Goal: Task Accomplishment & Management: Use online tool/utility

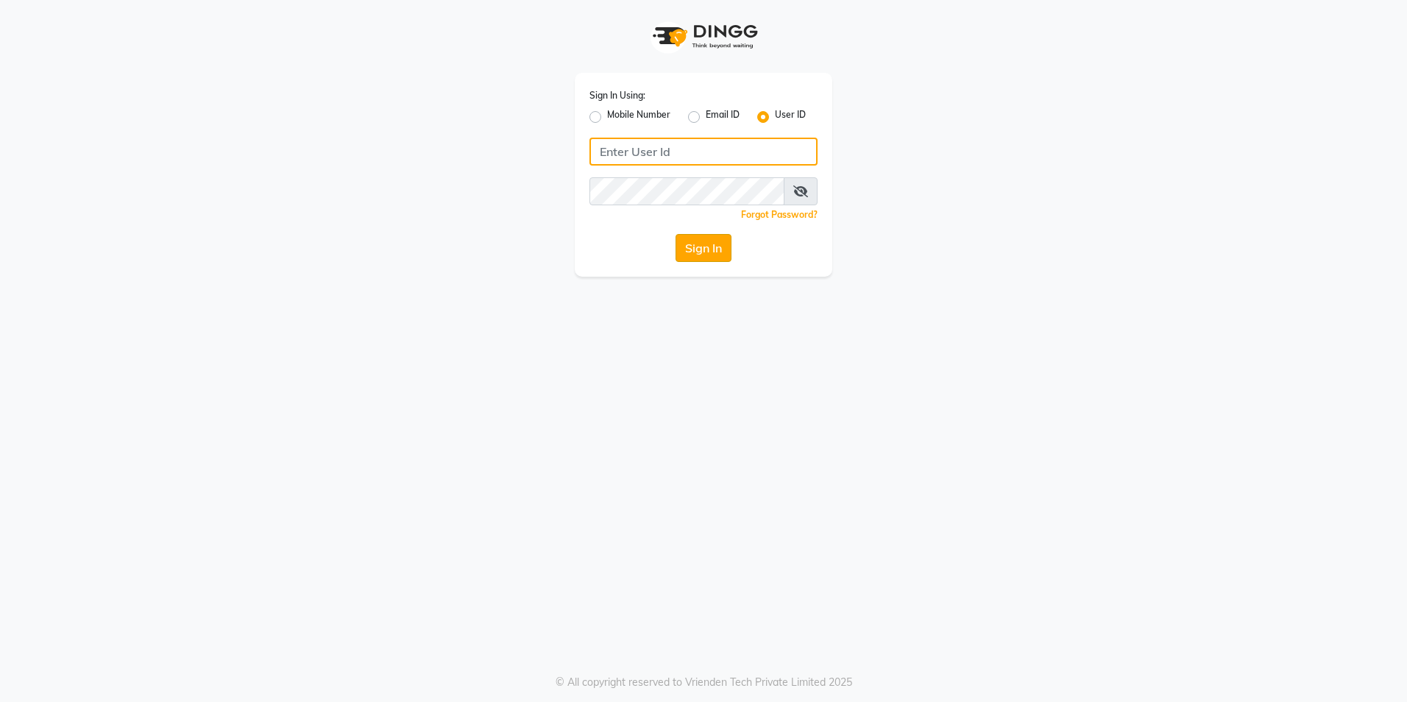
type input "blossom123"
click at [698, 237] on button "Sign In" at bounding box center [704, 248] width 56 height 28
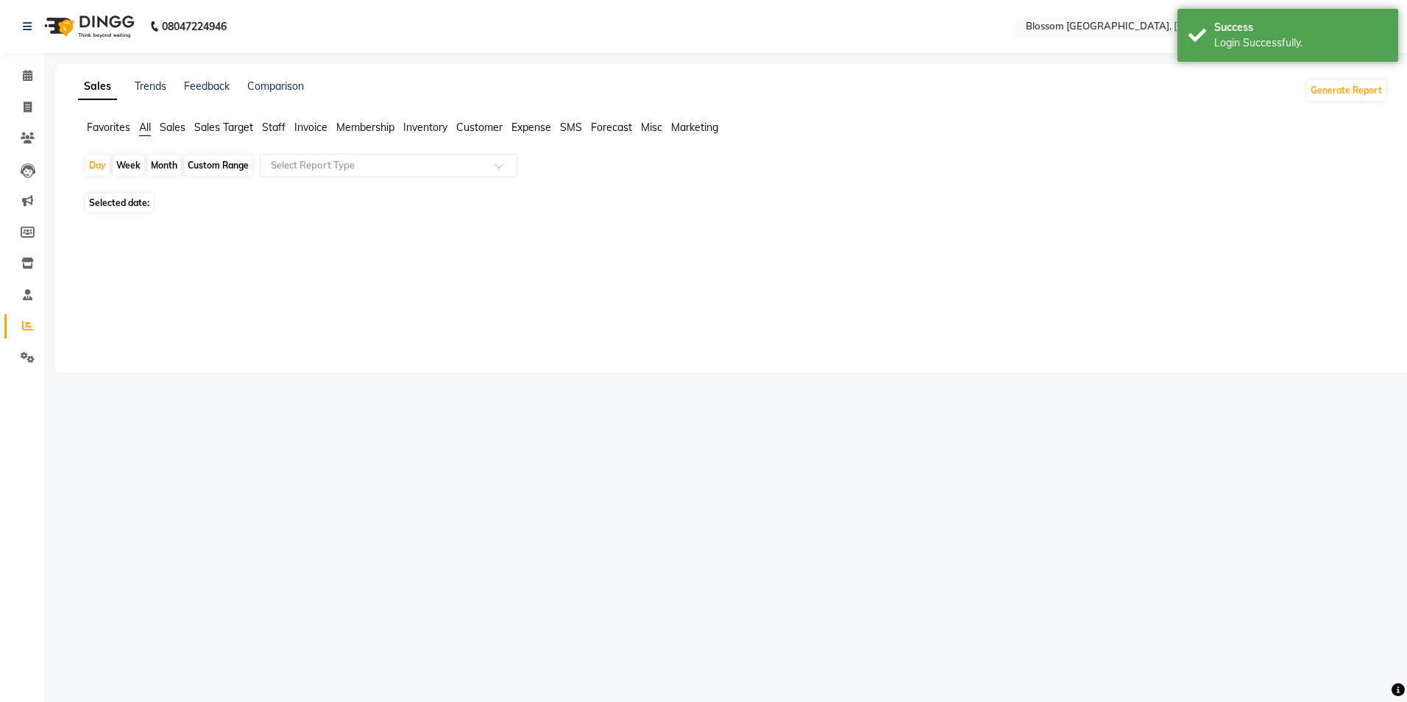
select select "en"
click at [310, 126] on span "Invoice" at bounding box center [310, 127] width 33 height 13
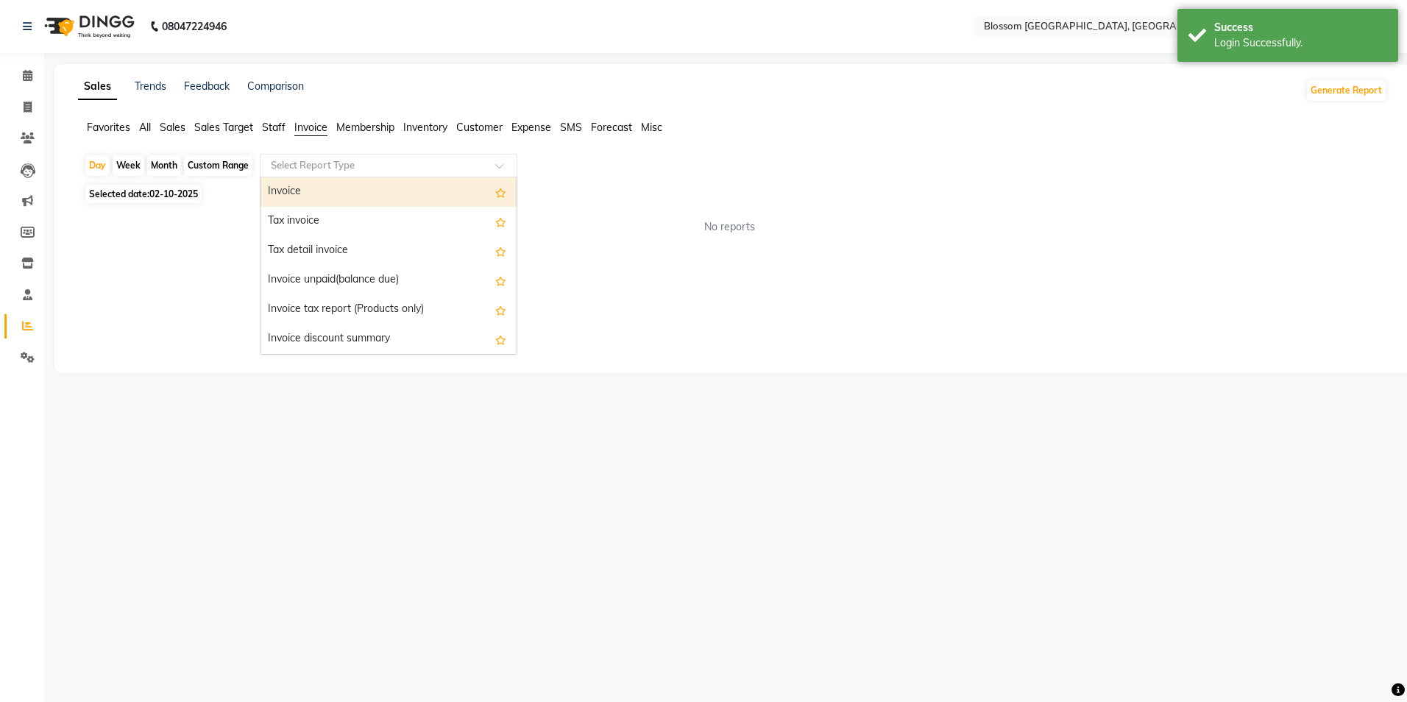
click at [503, 169] on span at bounding box center [504, 170] width 18 height 15
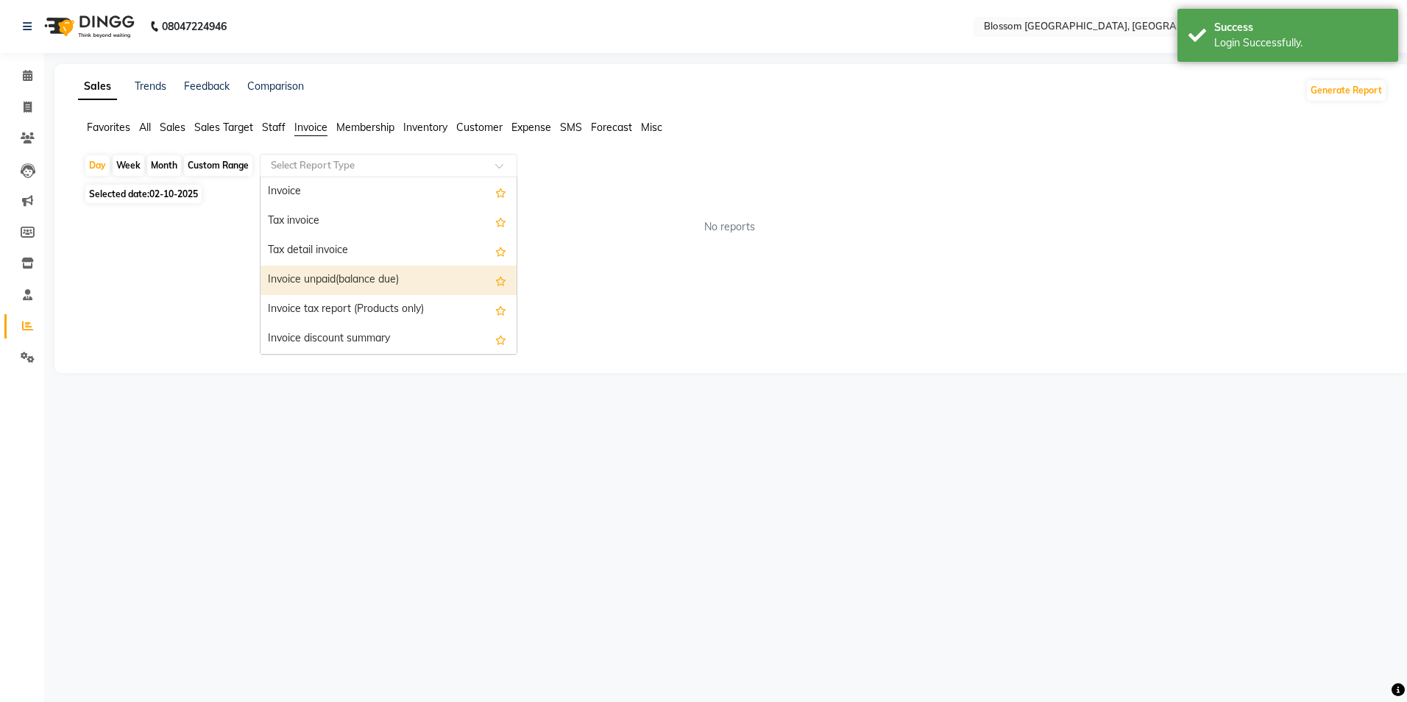
scroll to position [221, 0]
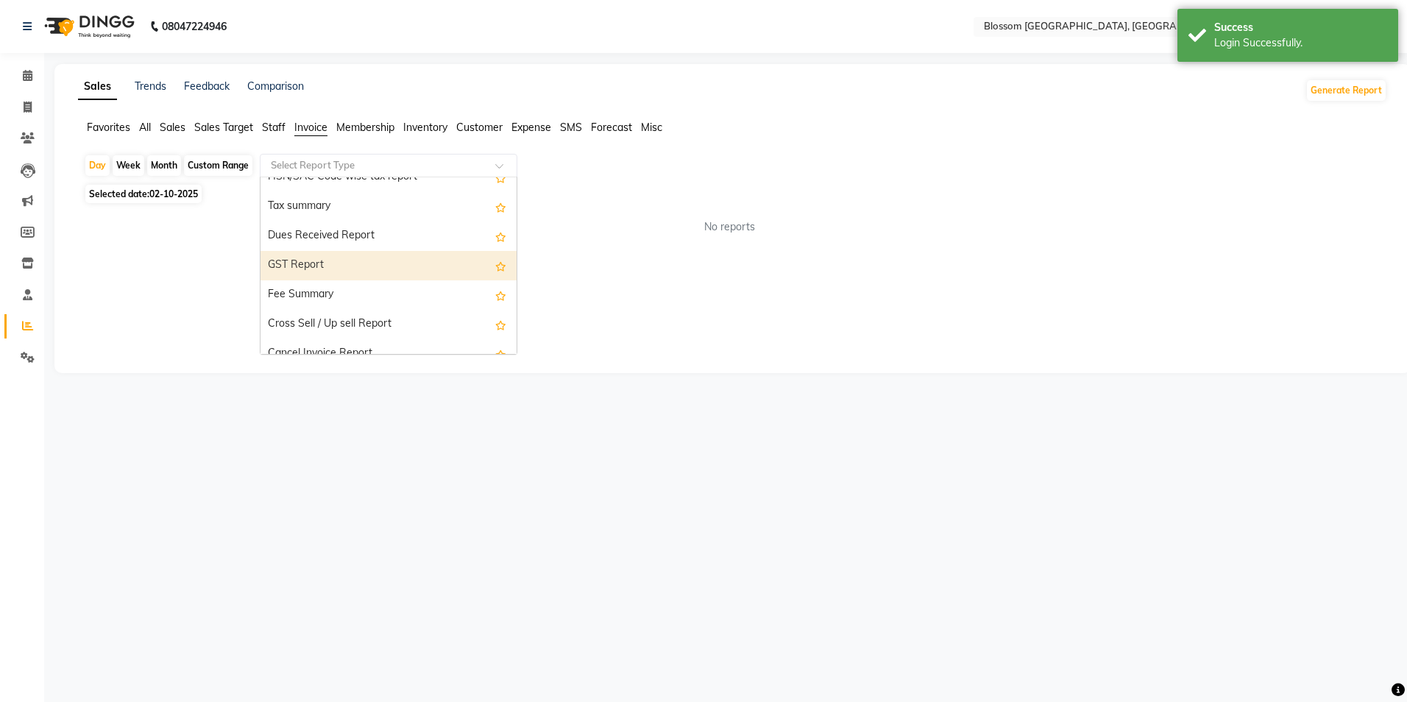
click at [397, 271] on div "GST Report" at bounding box center [389, 265] width 256 height 29
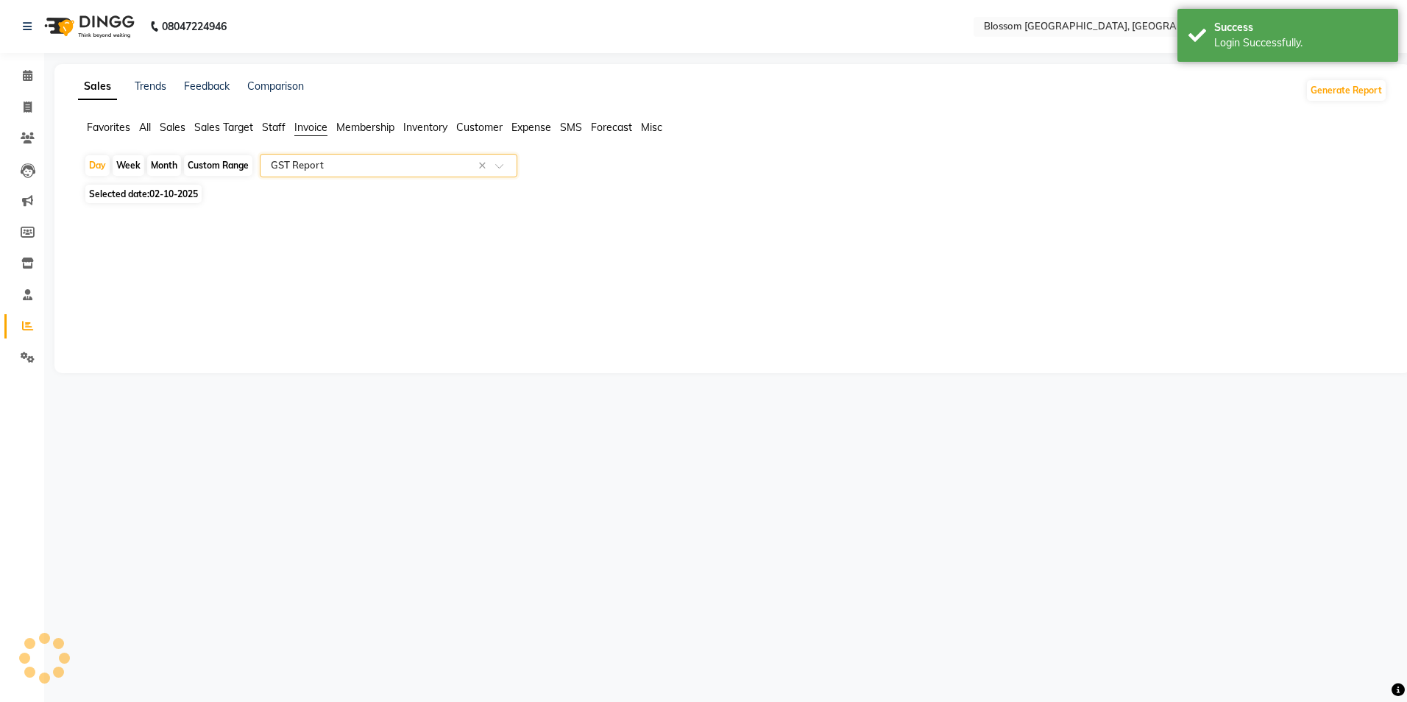
select select "full_report"
select select "csv"
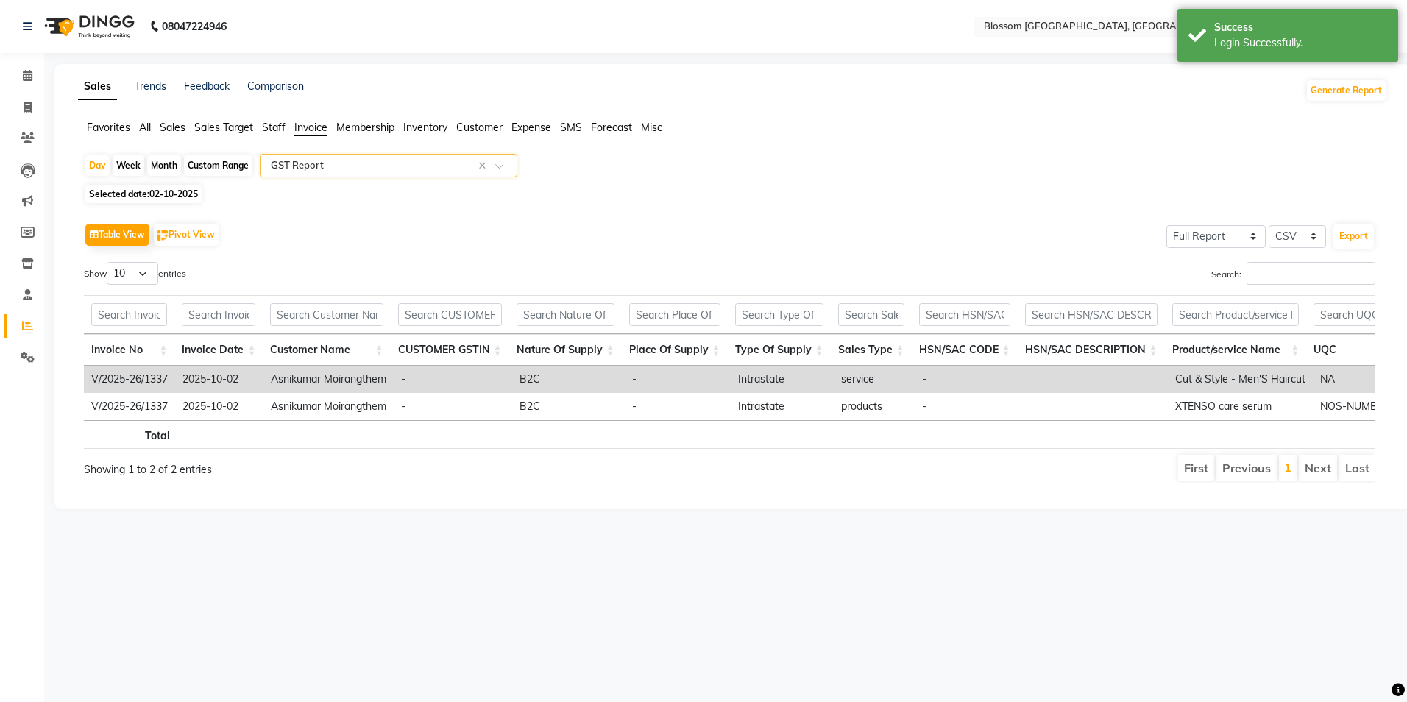
click at [98, 125] on span "Favorites" at bounding box center [108, 127] width 43 height 13
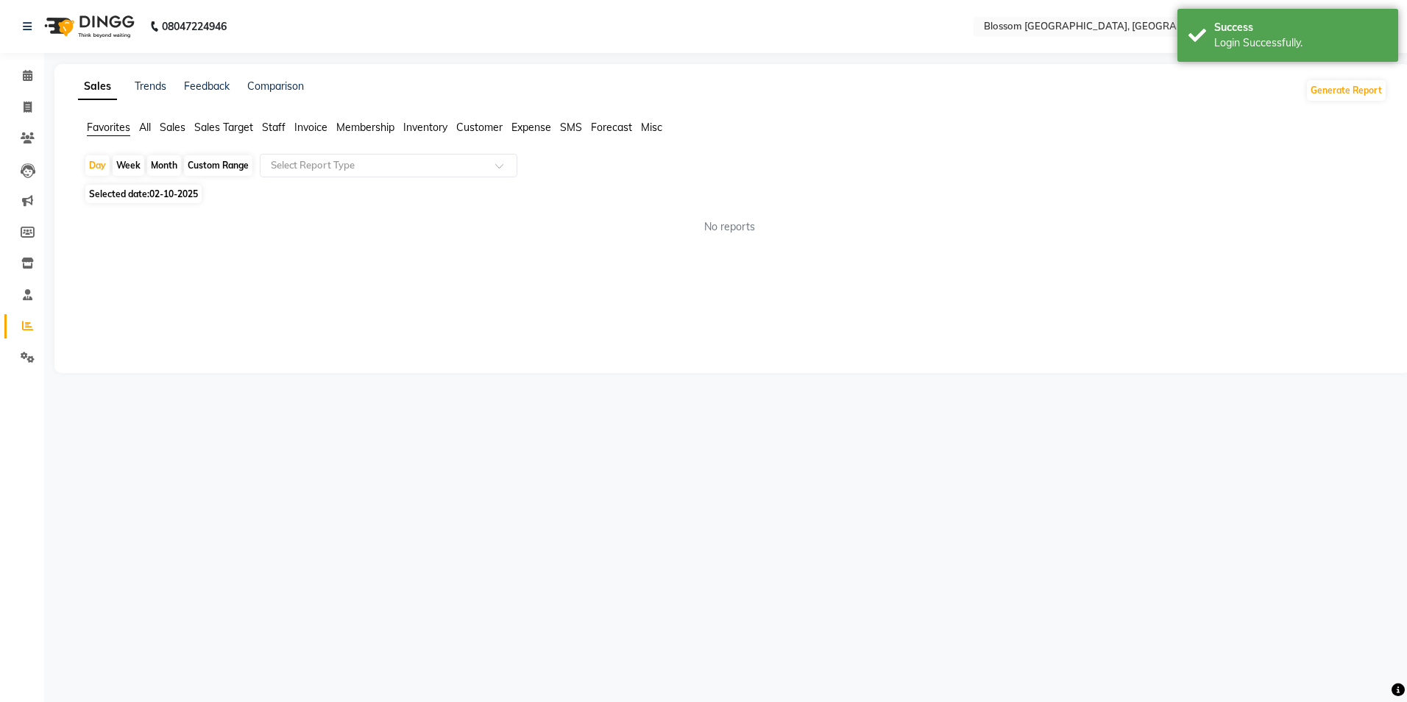
click at [302, 132] on span "Invoice" at bounding box center [310, 127] width 33 height 13
click at [481, 169] on div at bounding box center [389, 165] width 256 height 15
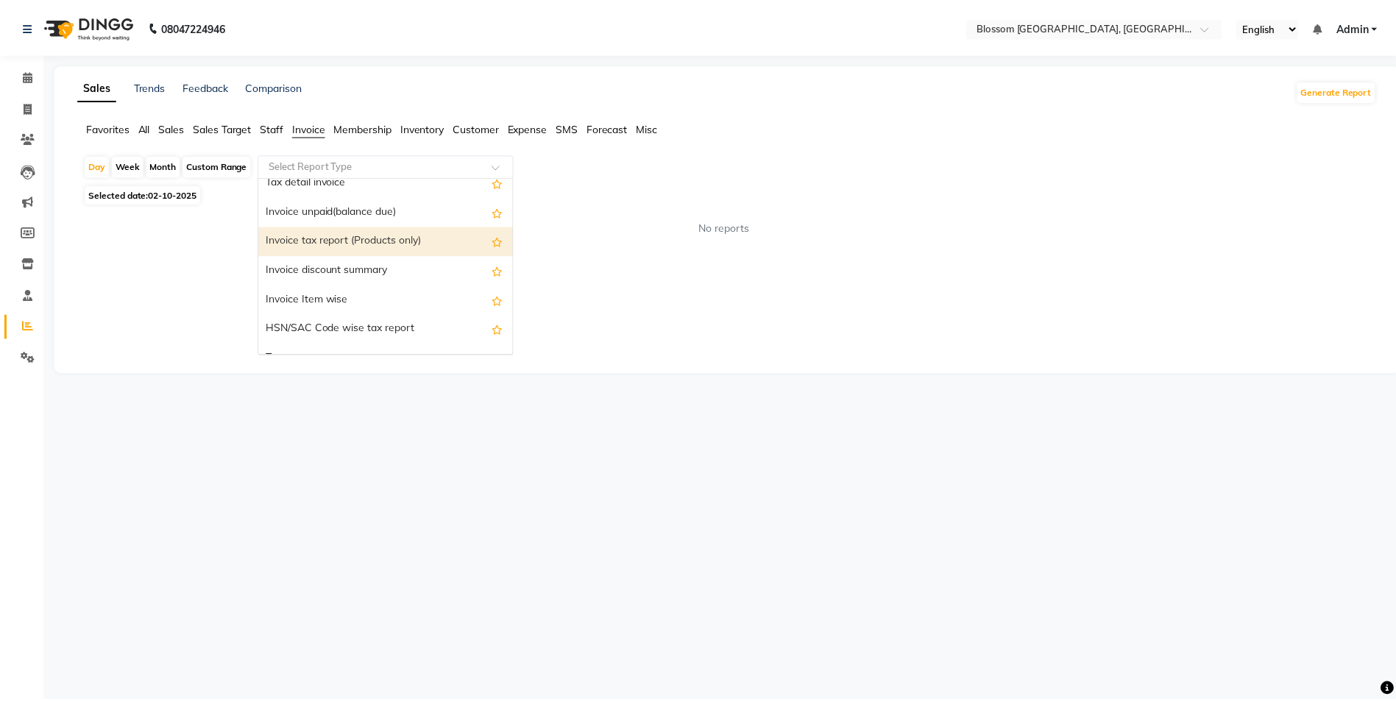
scroll to position [147, 0]
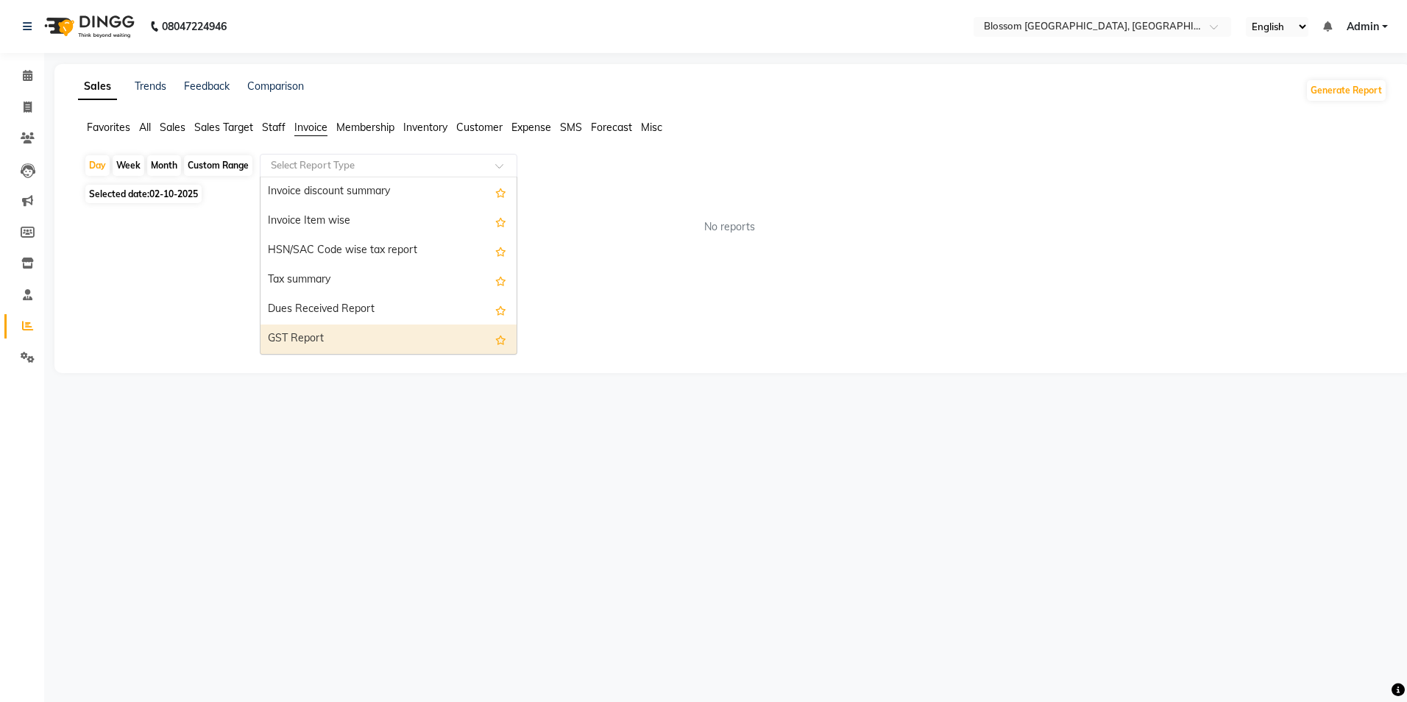
click at [311, 329] on div "GST Report" at bounding box center [389, 339] width 256 height 29
select select "full_report"
select select "csv"
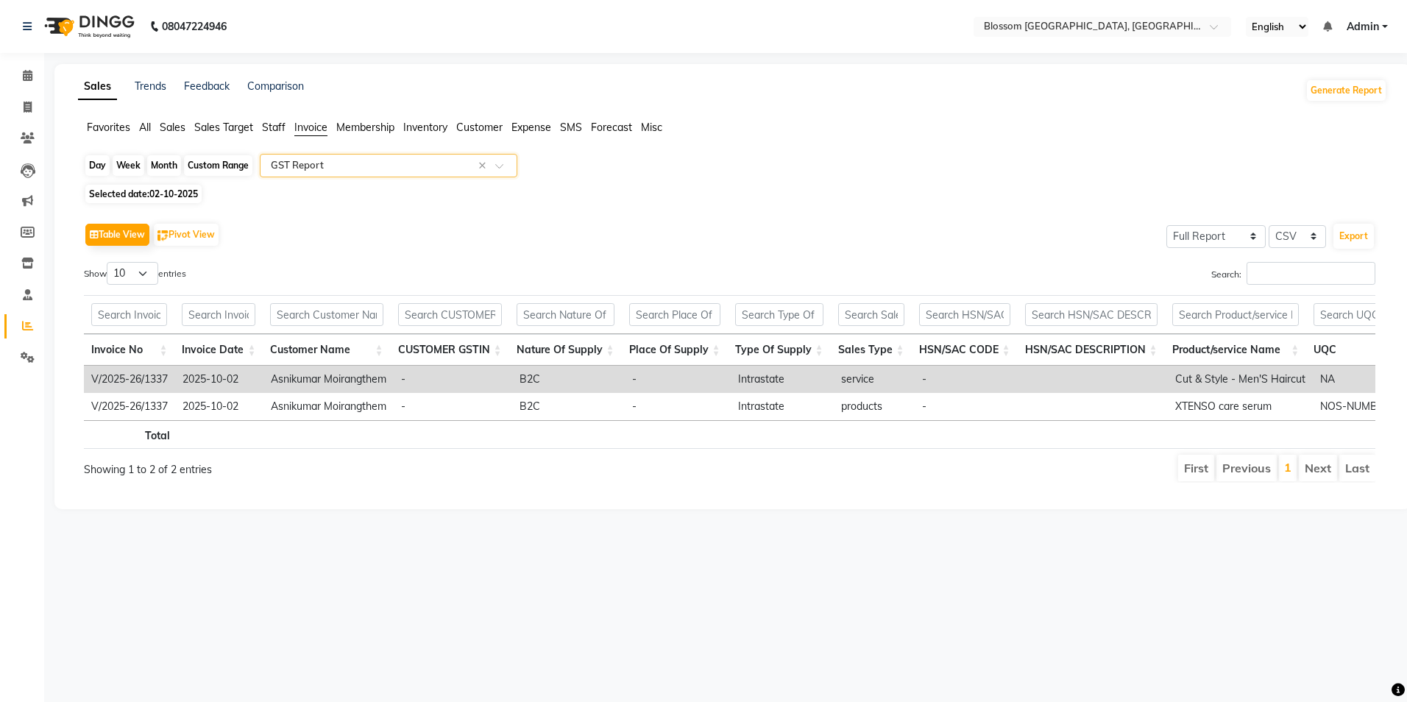
click at [107, 166] on div "Day" at bounding box center [97, 165] width 24 height 21
select select "10"
select select "2025"
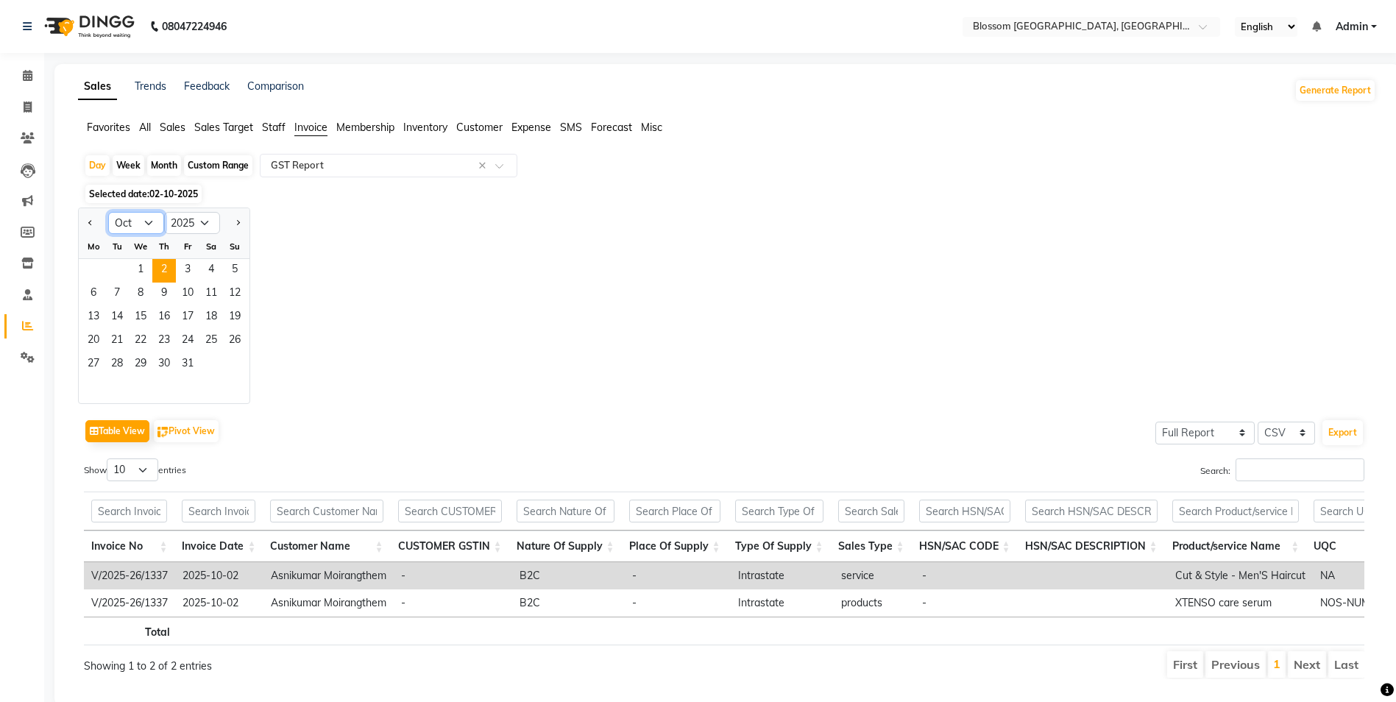
click at [151, 220] on select "Jan Feb Mar Apr May Jun [DATE] Aug Sep Oct Nov Dec" at bounding box center [136, 223] width 56 height 22
select select "7"
click at [108, 212] on select "Jan Feb Mar Apr May Jun [DATE] Aug Sep Oct Nov Dec" at bounding box center [136, 223] width 56 height 22
click at [100, 317] on span "14" at bounding box center [94, 318] width 24 height 24
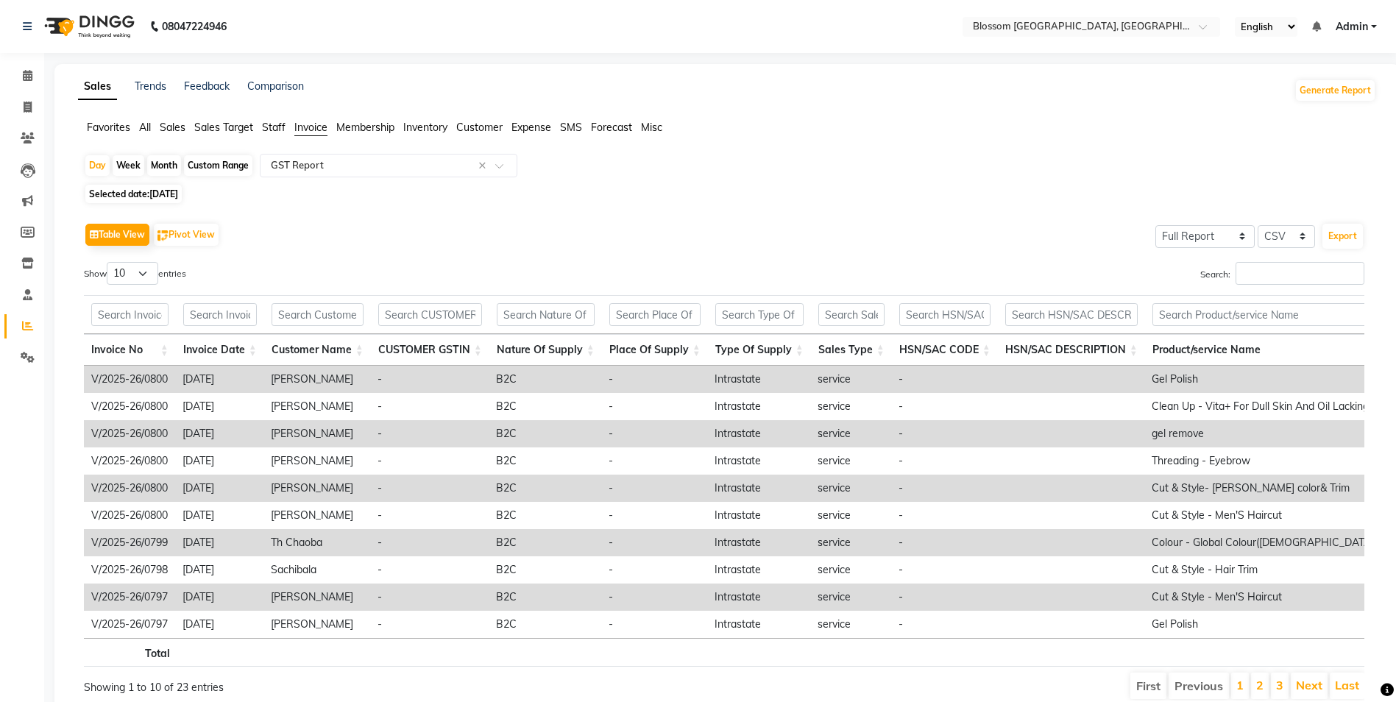
scroll to position [69, 0]
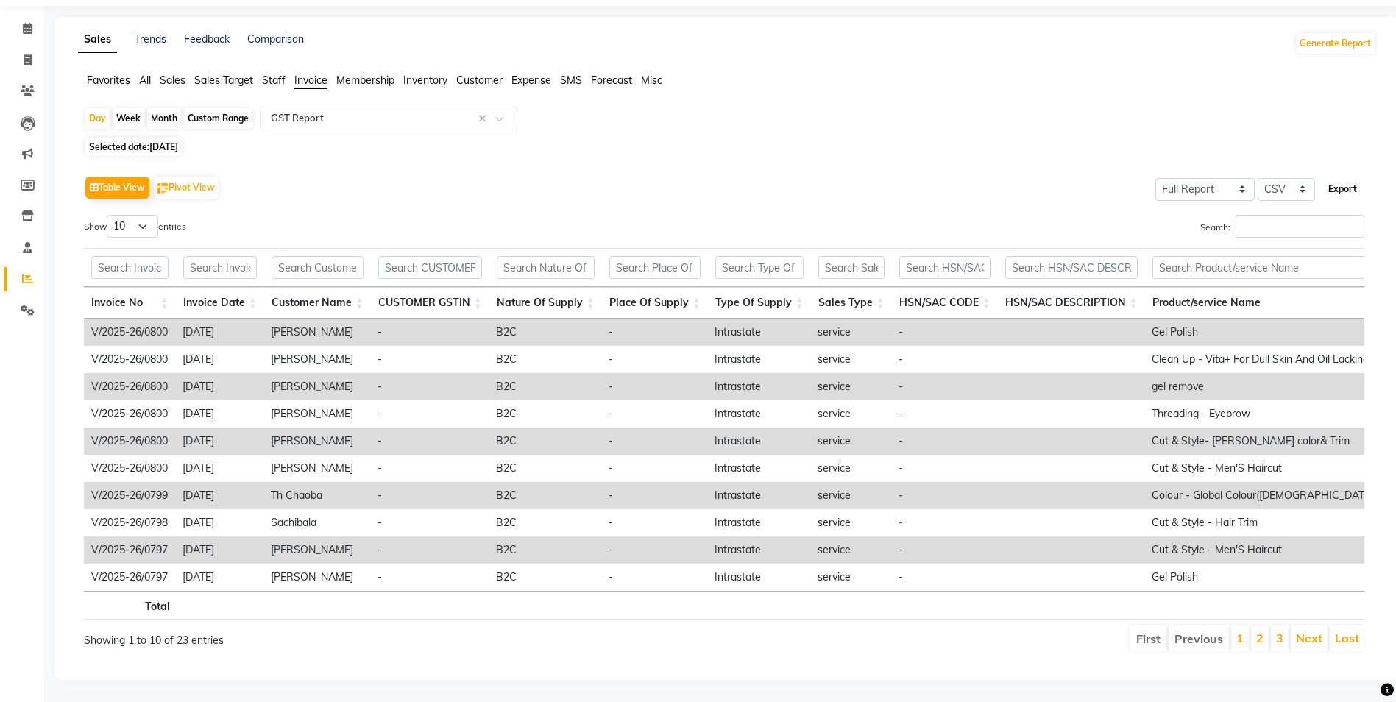
click at [1353, 177] on button "Export" at bounding box center [1343, 189] width 40 height 25
click at [1340, 177] on button "Export" at bounding box center [1343, 189] width 40 height 25
click at [99, 108] on div "Day" at bounding box center [97, 118] width 24 height 21
select select "7"
select select "2025"
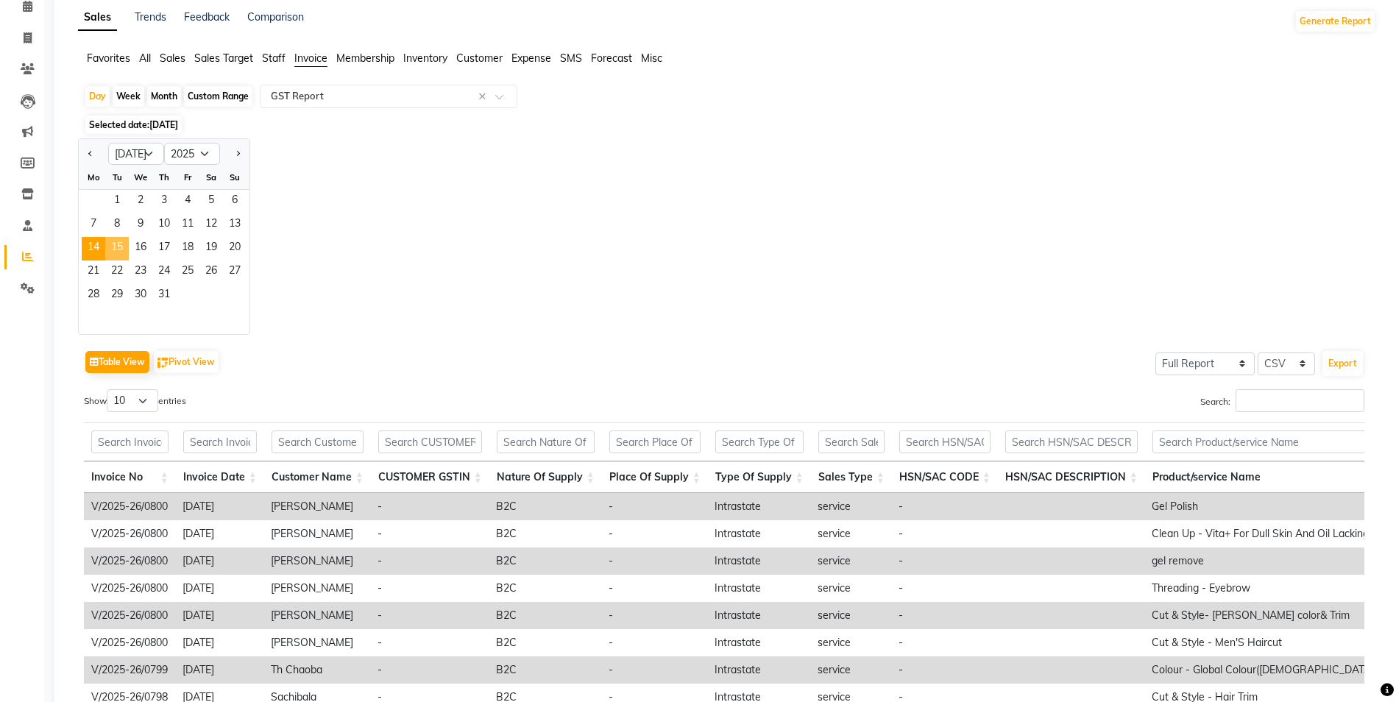
click at [115, 243] on span "15" at bounding box center [117, 249] width 24 height 24
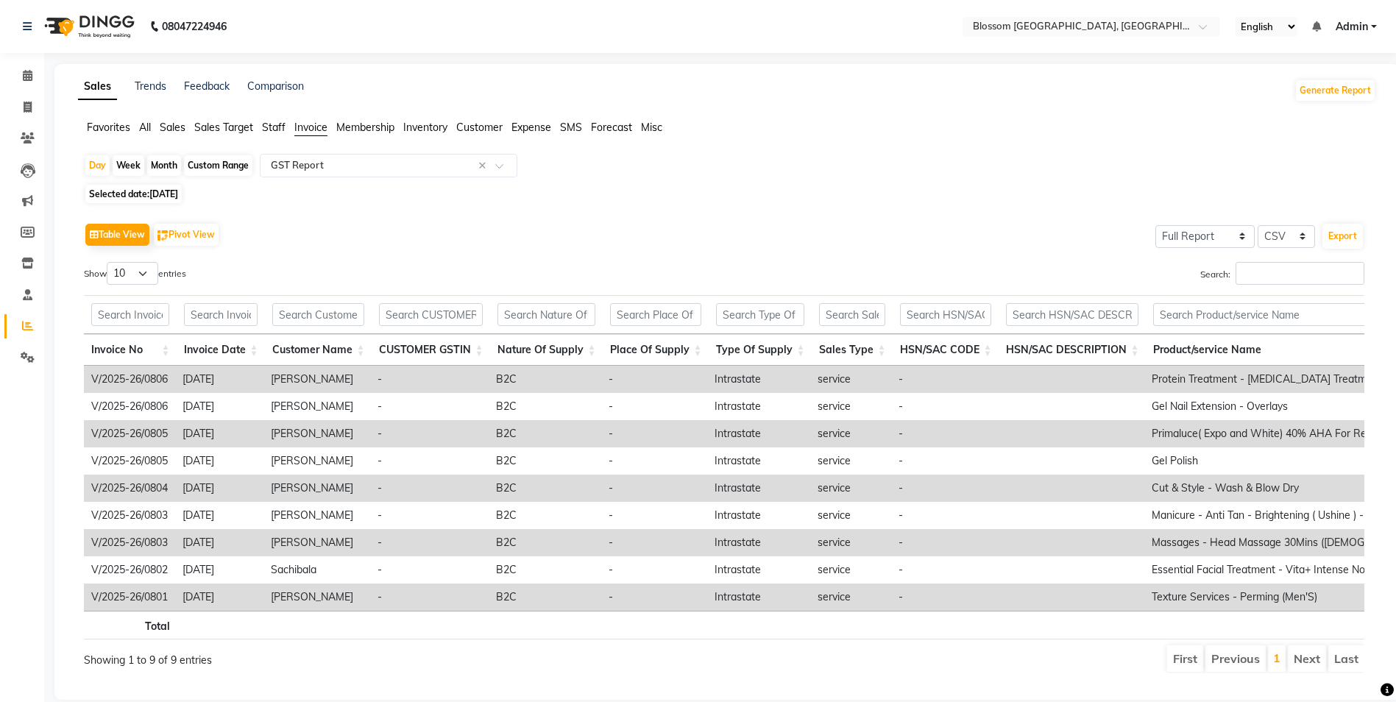
scroll to position [42, 0]
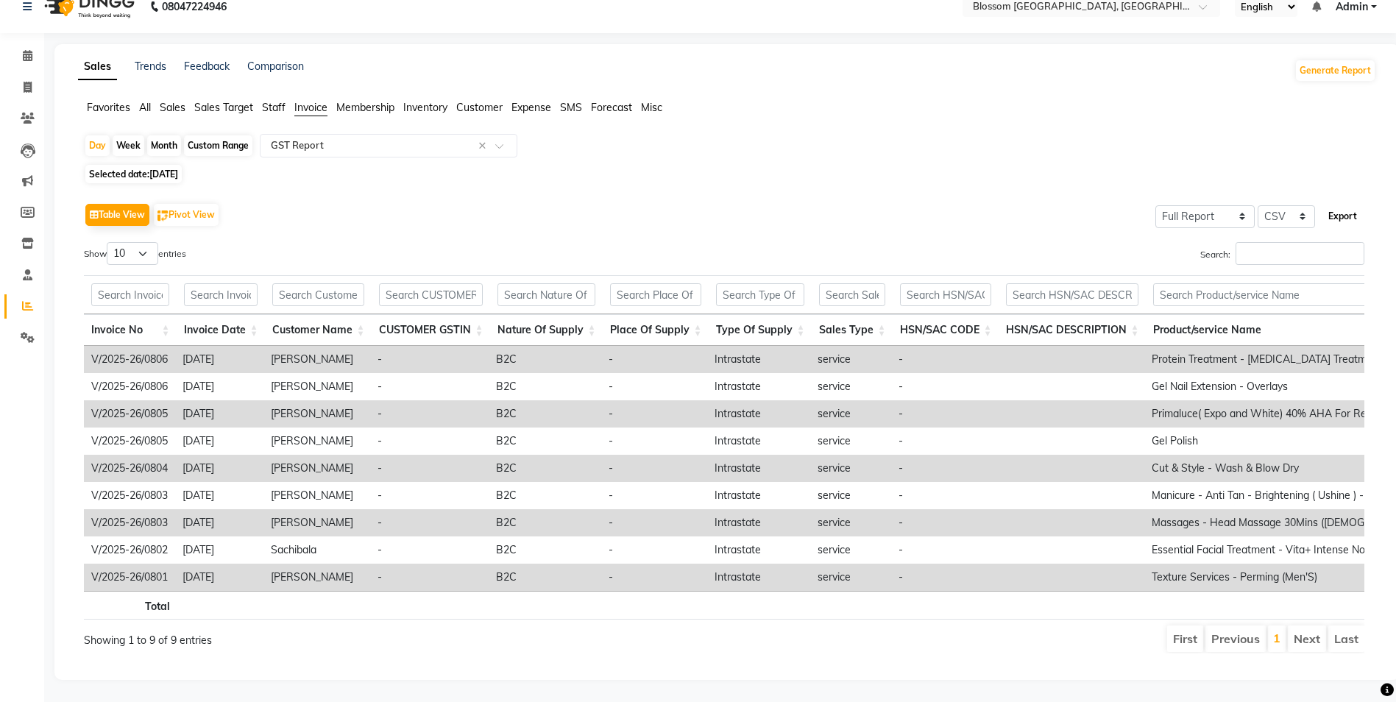
click at [1336, 204] on button "Export" at bounding box center [1343, 216] width 40 height 25
click at [96, 135] on div "Day" at bounding box center [97, 145] width 24 height 21
select select "7"
select select "2025"
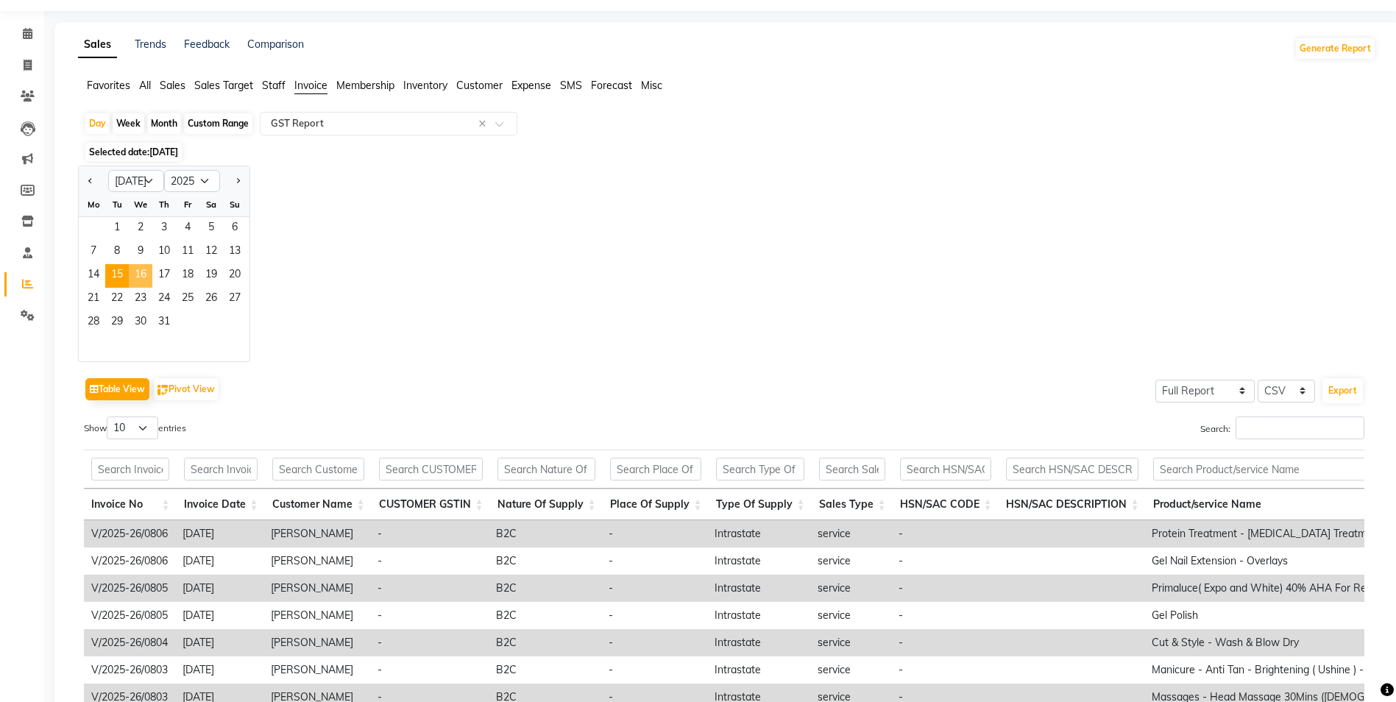
click at [139, 278] on span "16" at bounding box center [141, 276] width 24 height 24
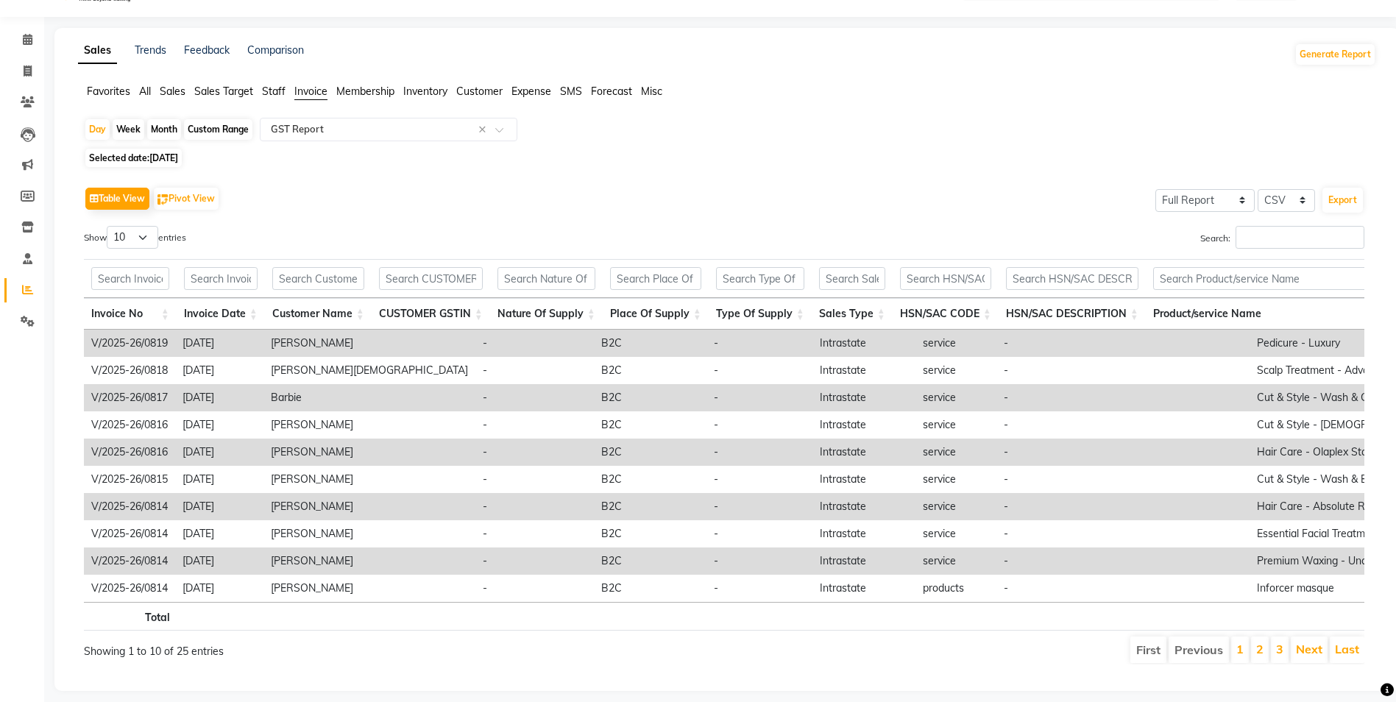
scroll to position [69, 0]
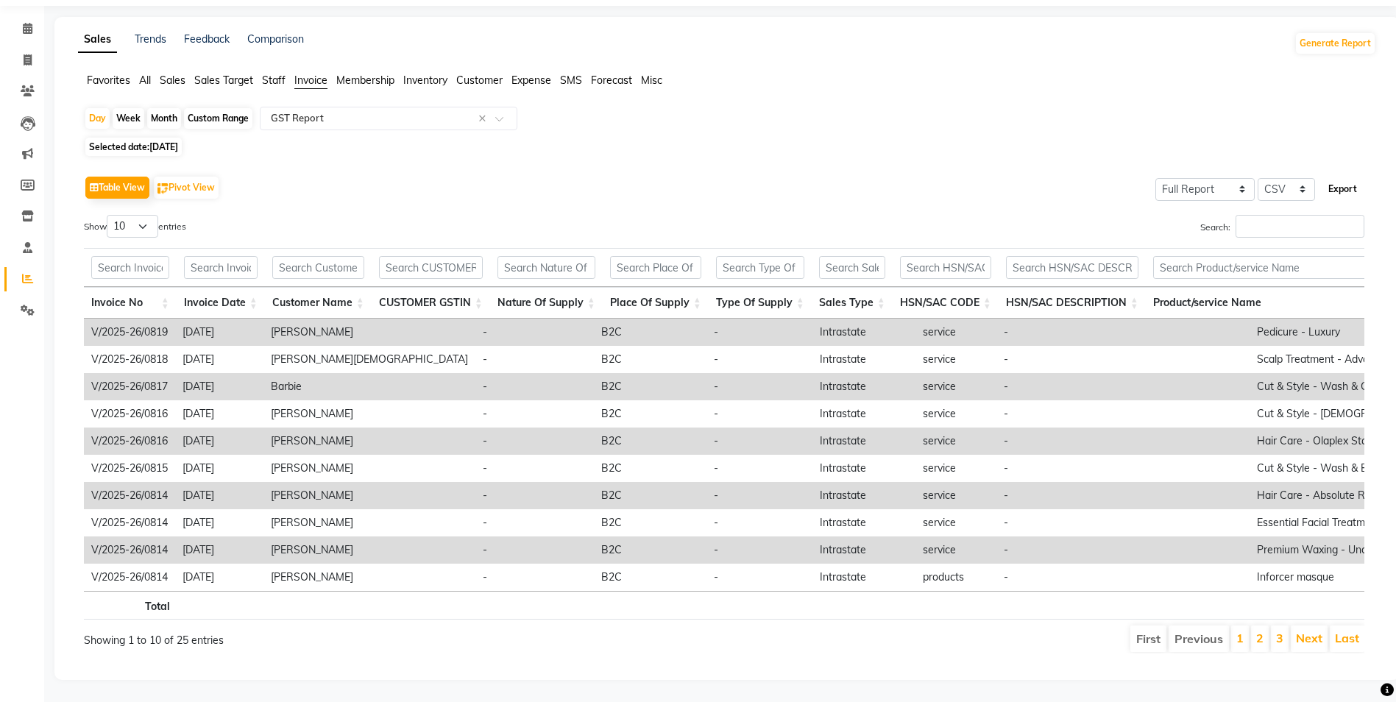
click at [1339, 177] on button "Export" at bounding box center [1343, 189] width 40 height 25
click at [96, 108] on div "Day" at bounding box center [97, 118] width 24 height 21
select select "7"
select select "2025"
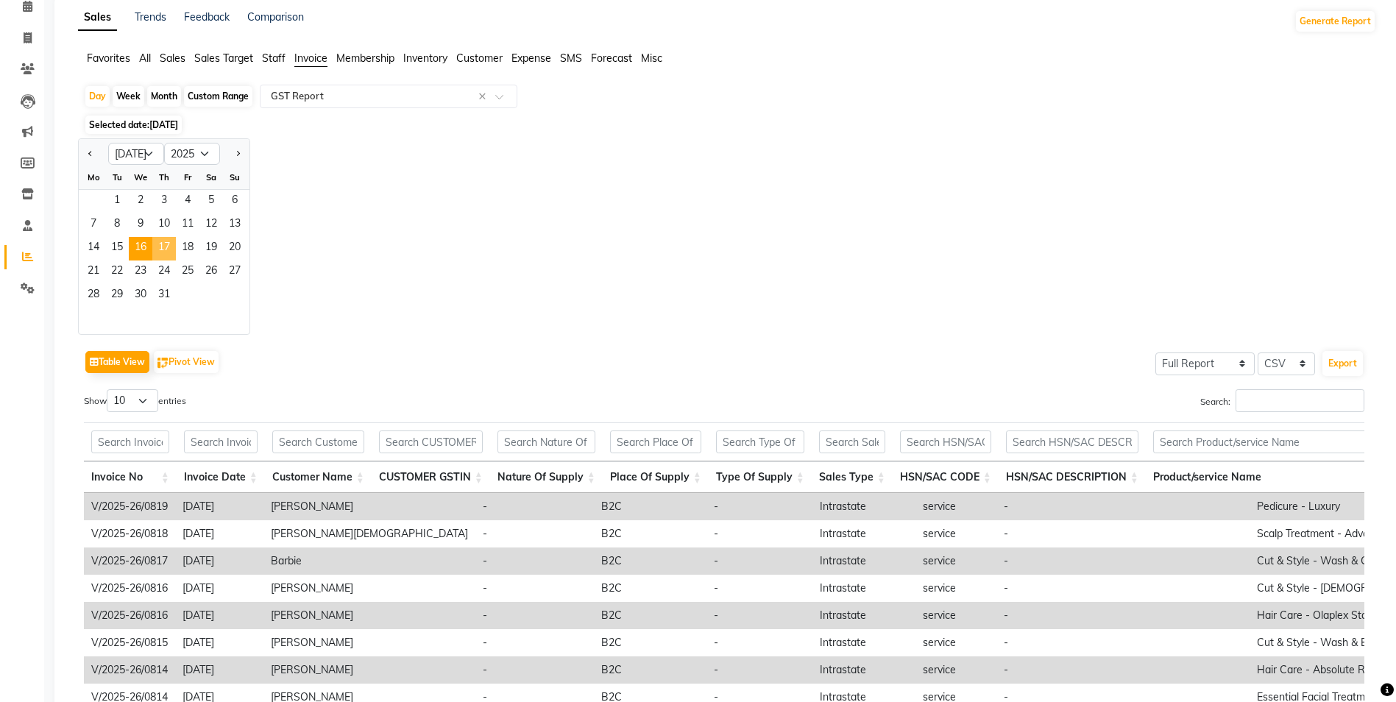
click at [169, 252] on span "17" at bounding box center [164, 249] width 24 height 24
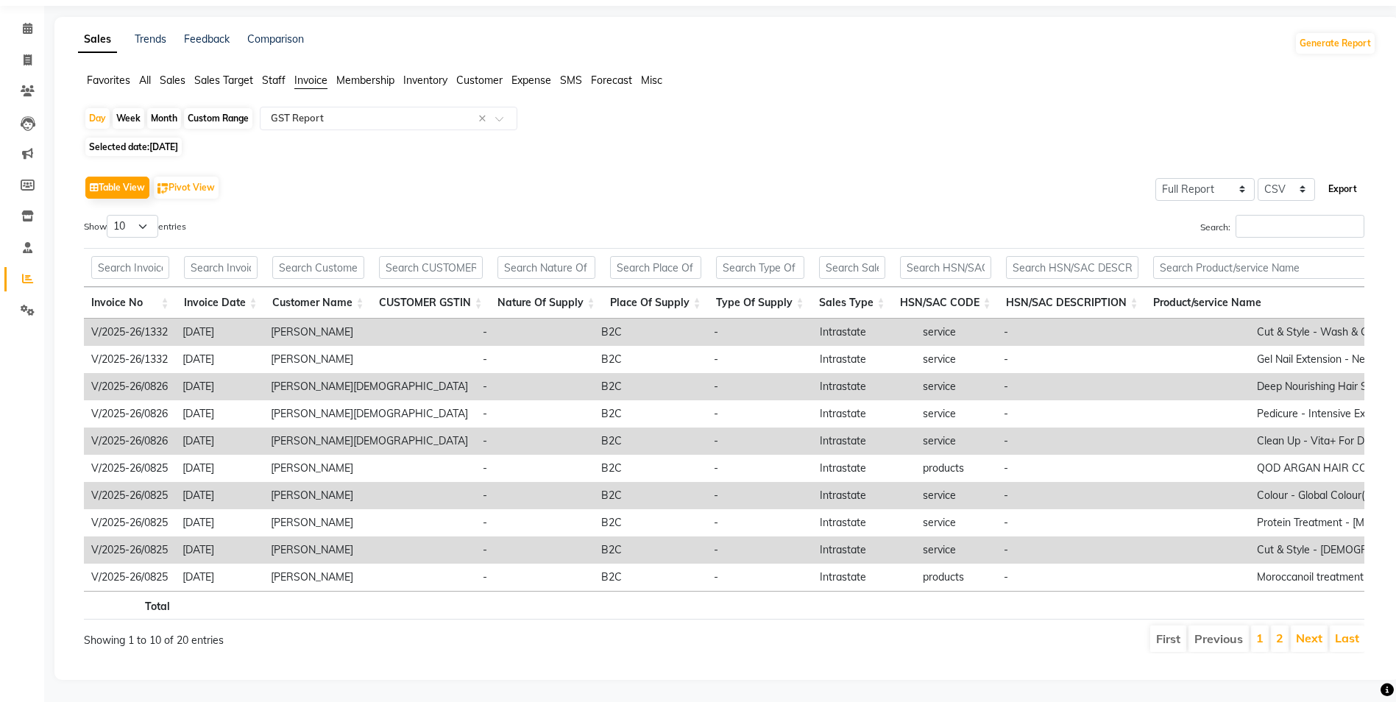
click at [1356, 177] on button "Export" at bounding box center [1343, 189] width 40 height 25
click at [94, 108] on div "Day" at bounding box center [97, 118] width 24 height 21
select select "7"
select select "2025"
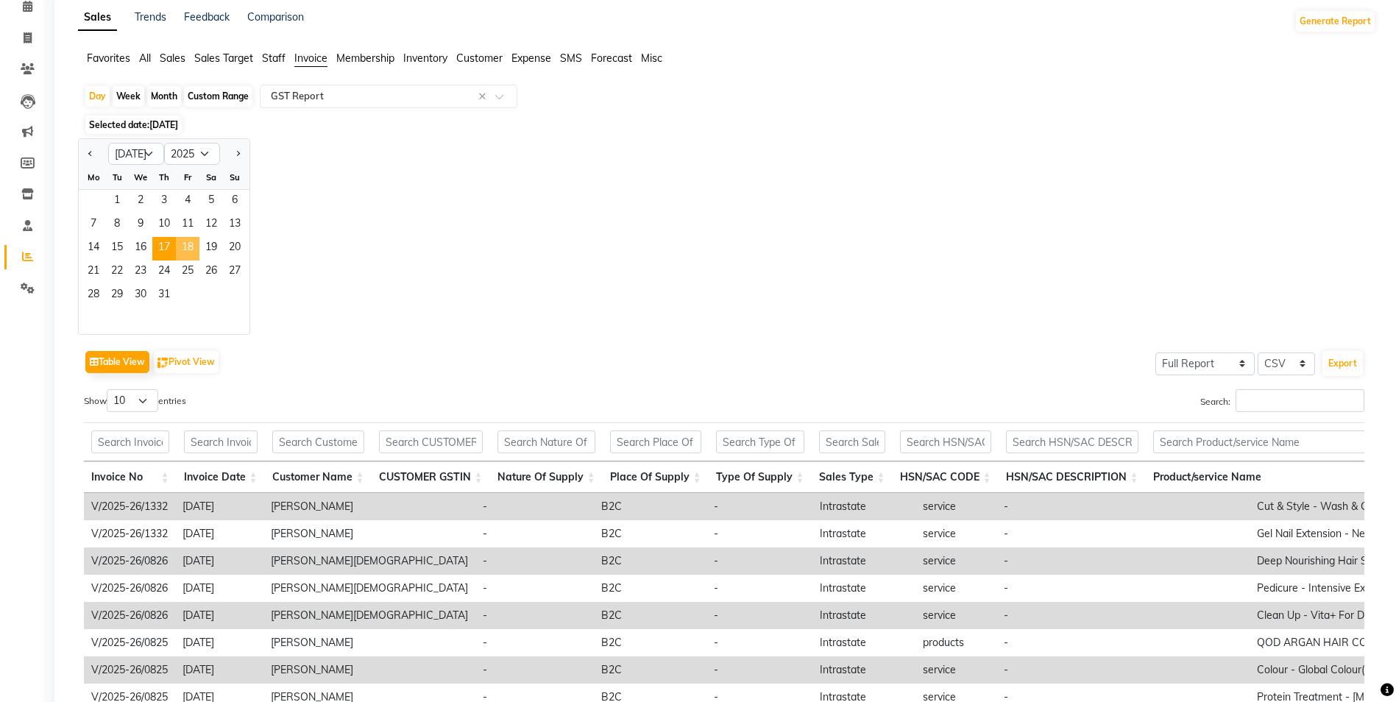
click at [189, 249] on span "18" at bounding box center [188, 249] width 24 height 24
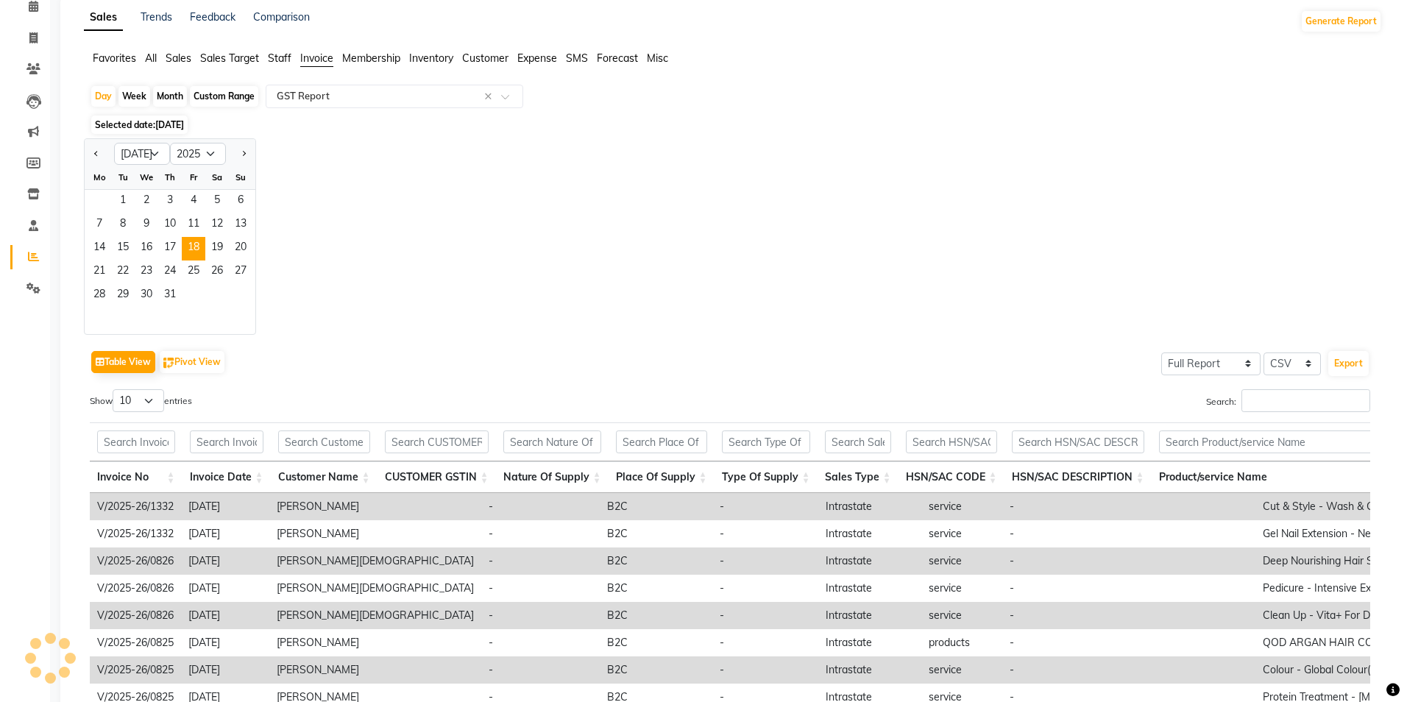
scroll to position [0, 0]
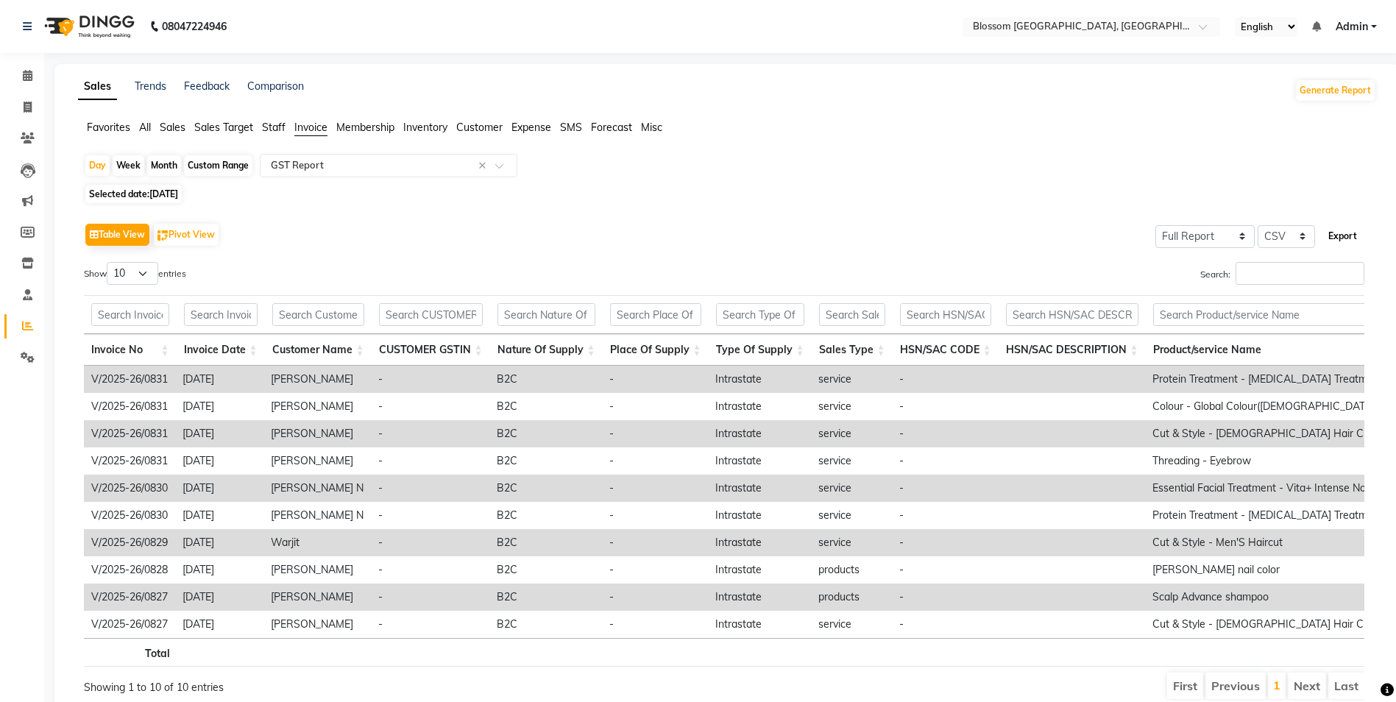
click at [1343, 238] on button "Export" at bounding box center [1343, 236] width 40 height 25
